Goal: Find specific page/section: Find specific page/section

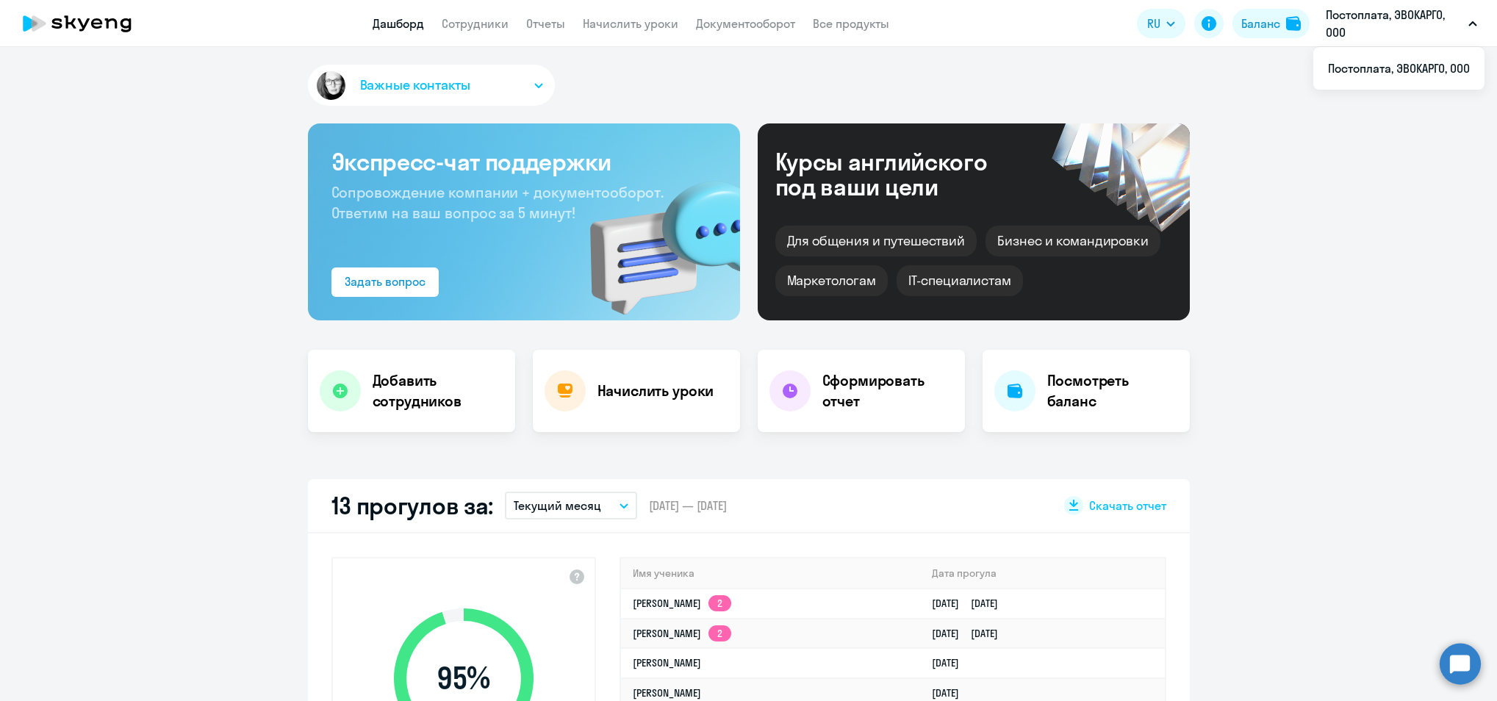
select select "30"
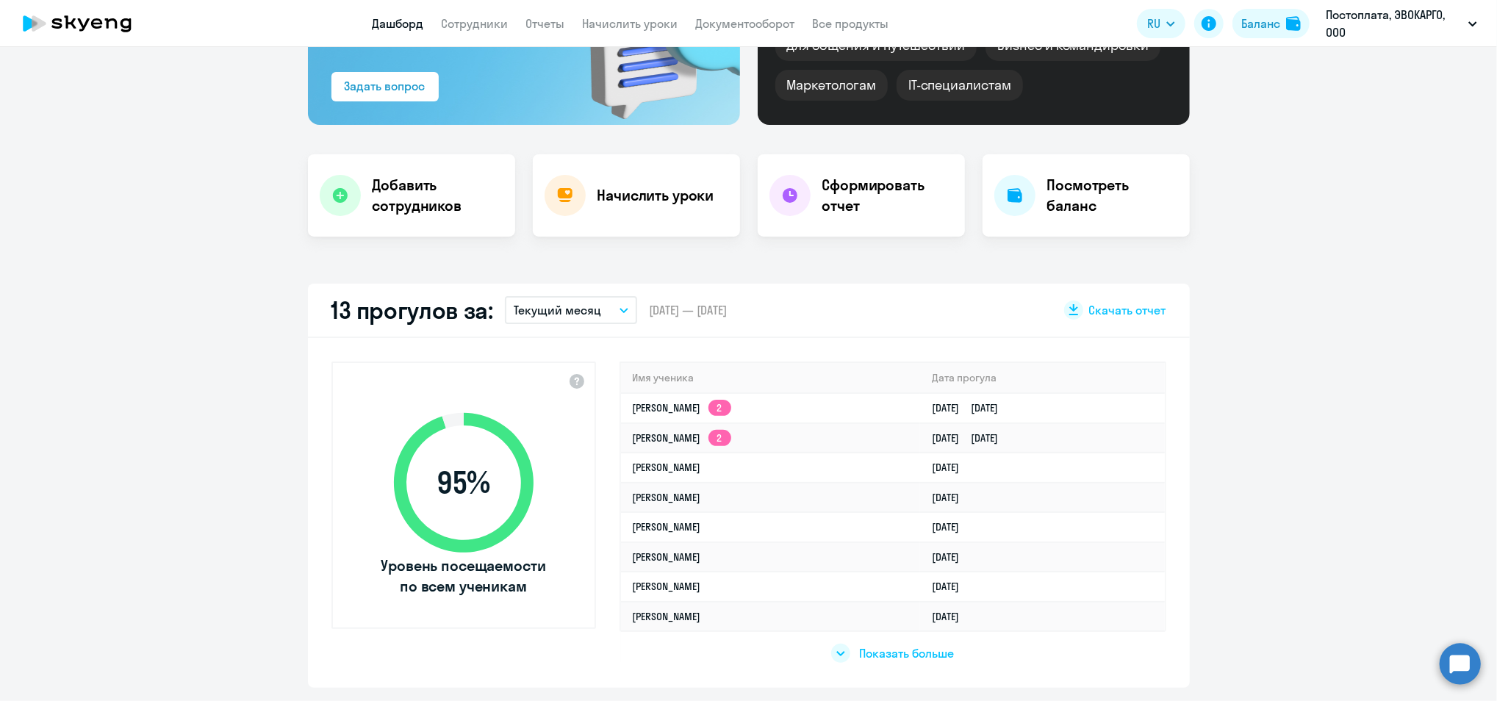
click at [890, 645] on span "Показать больше" at bounding box center [906, 653] width 95 height 16
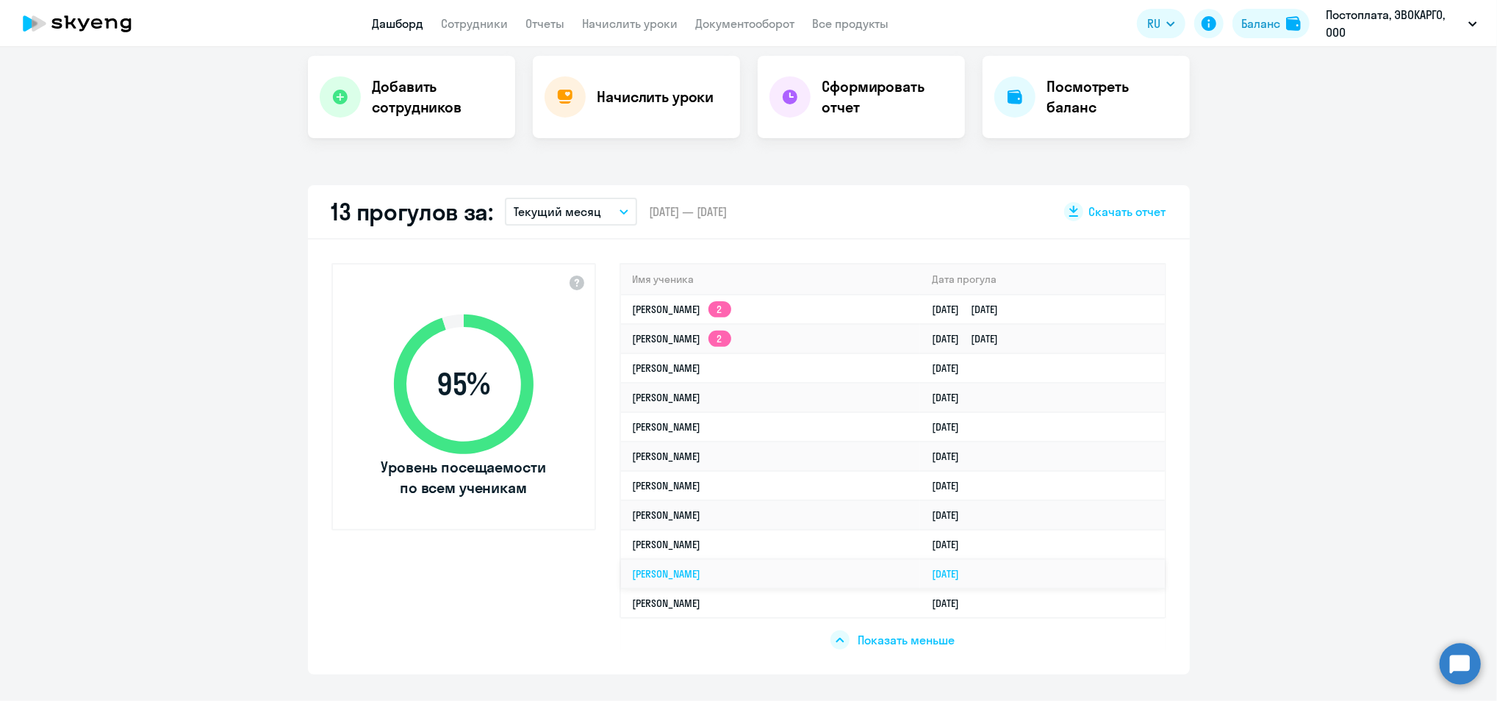
select select "30"
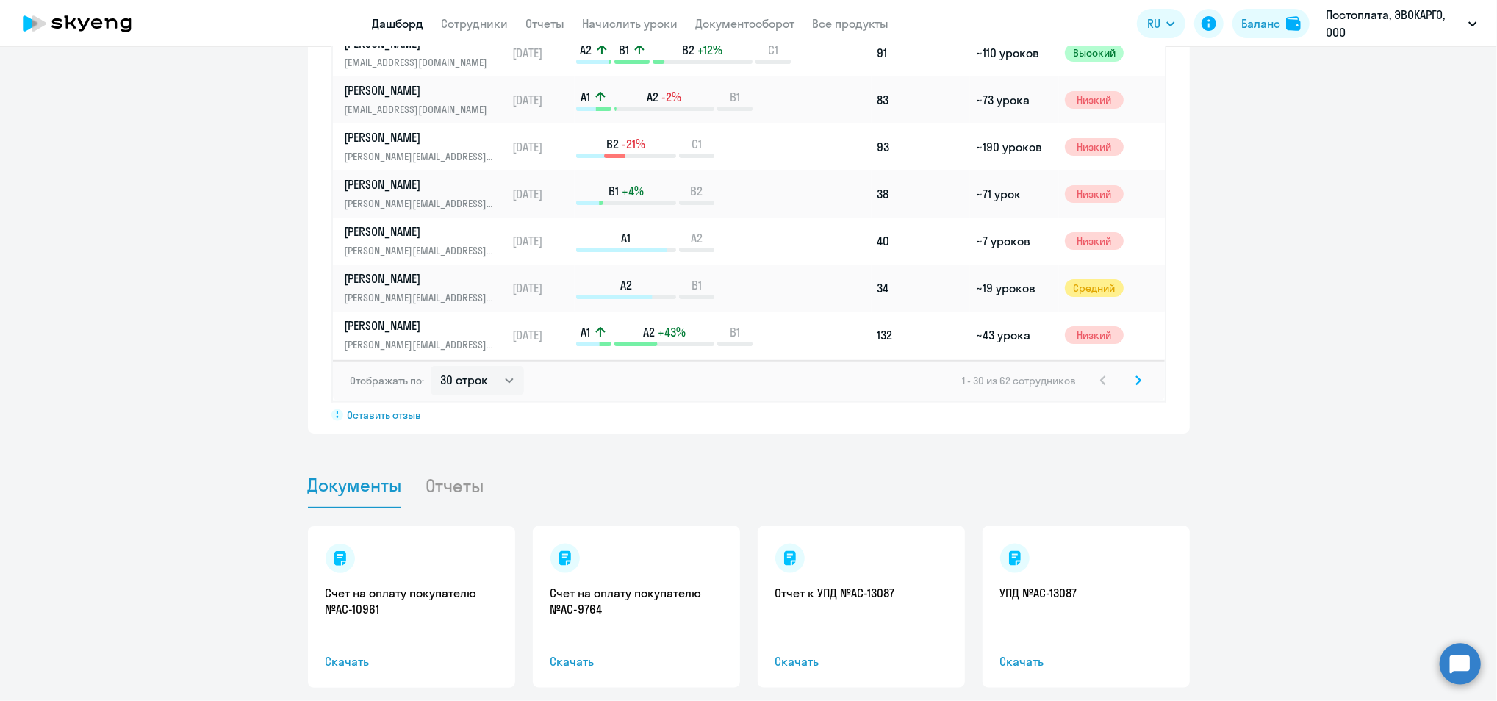
scroll to position [1297, 0]
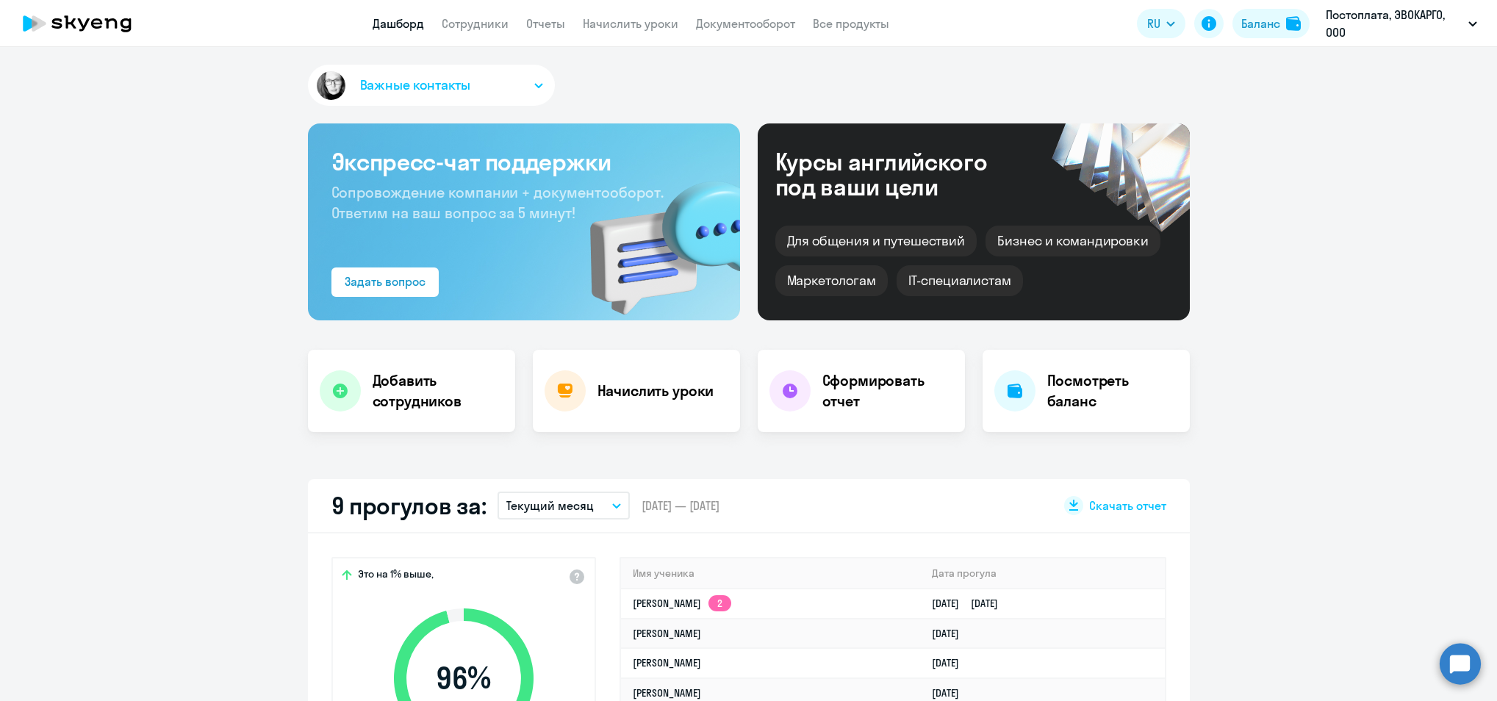
select select "30"
click at [60, 25] on icon at bounding box center [56, 23] width 10 height 10
click at [492, 17] on link "Сотрудники" at bounding box center [475, 23] width 67 height 15
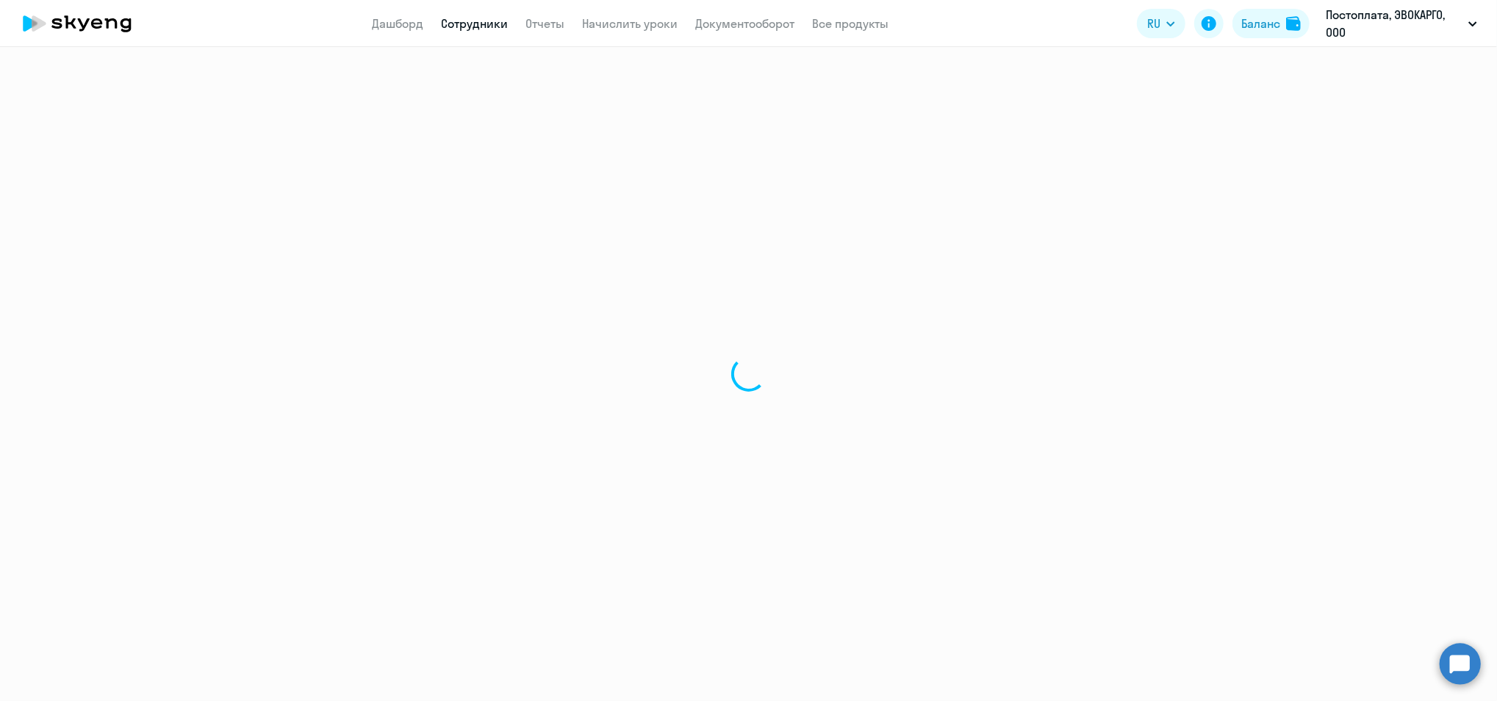
select select "30"
